Goal: Task Accomplishment & Management: Use online tool/utility

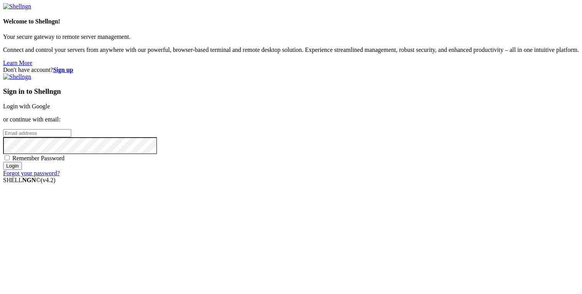
click at [65, 162] on span "Remember Password" at bounding box center [38, 158] width 52 height 7
click at [10, 160] on input "Remember Password" at bounding box center [7, 157] width 5 height 5
checkbox input "true"
click at [71, 137] on input "email" at bounding box center [37, 133] width 68 height 8
type input "[PERSON_NAME][EMAIL_ADDRESS][DOMAIN_NAME]"
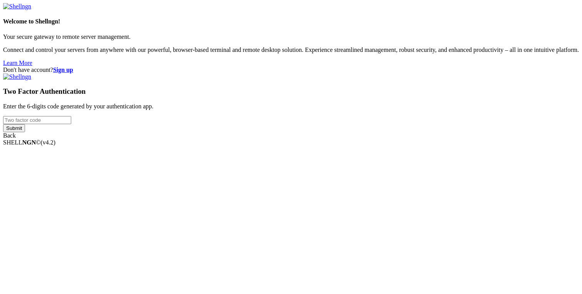
type input "400928"
click at [359, 139] on div "Welcome to Shellngn! Your secure gateway to remote server management. Connect a…" at bounding box center [291, 71] width 576 height 136
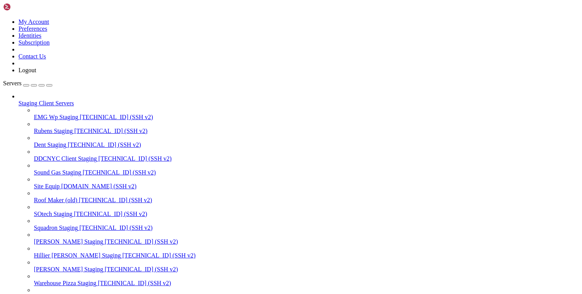
click at [42, 85] on div "button" at bounding box center [42, 85] width 0 height 0
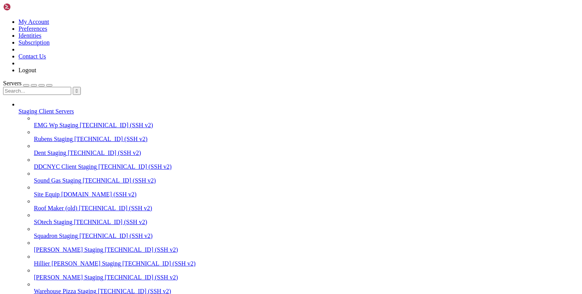
click at [66, 87] on input "text" at bounding box center [37, 91] width 68 height 8
type input "ceet"
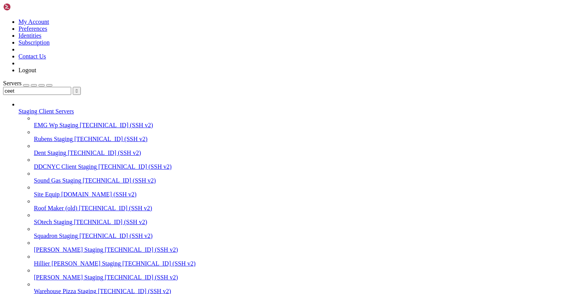
drag, startPoint x: 64, startPoint y: 1143, endPoint x: 349, endPoint y: 1149, distance: 284.4
copy span "wp-content/themes/ceetak/resources/views/partials/fifty-years-industry-experien…"
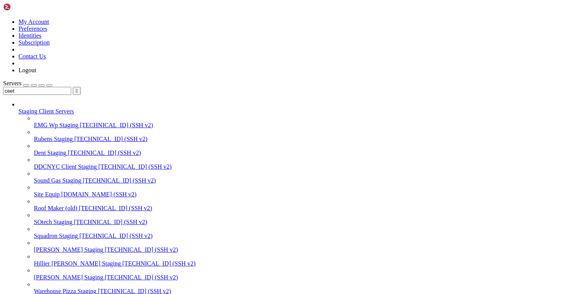
copy x-row "+ <img src="<?php echo get_template_directory_uri(); ?>/assets/images/white-rin…"
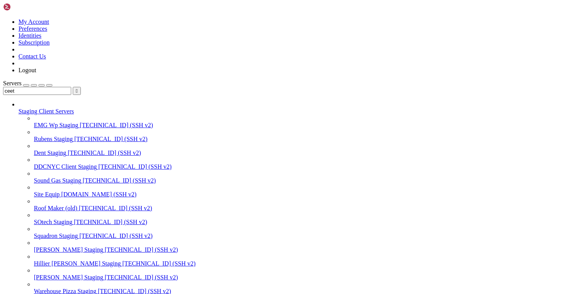
scroll to position [582, 0]
copy x-row "wp-content/themes/ceetak/resources/assets/images/white-ring.png"
